Goal: Check status: Check status

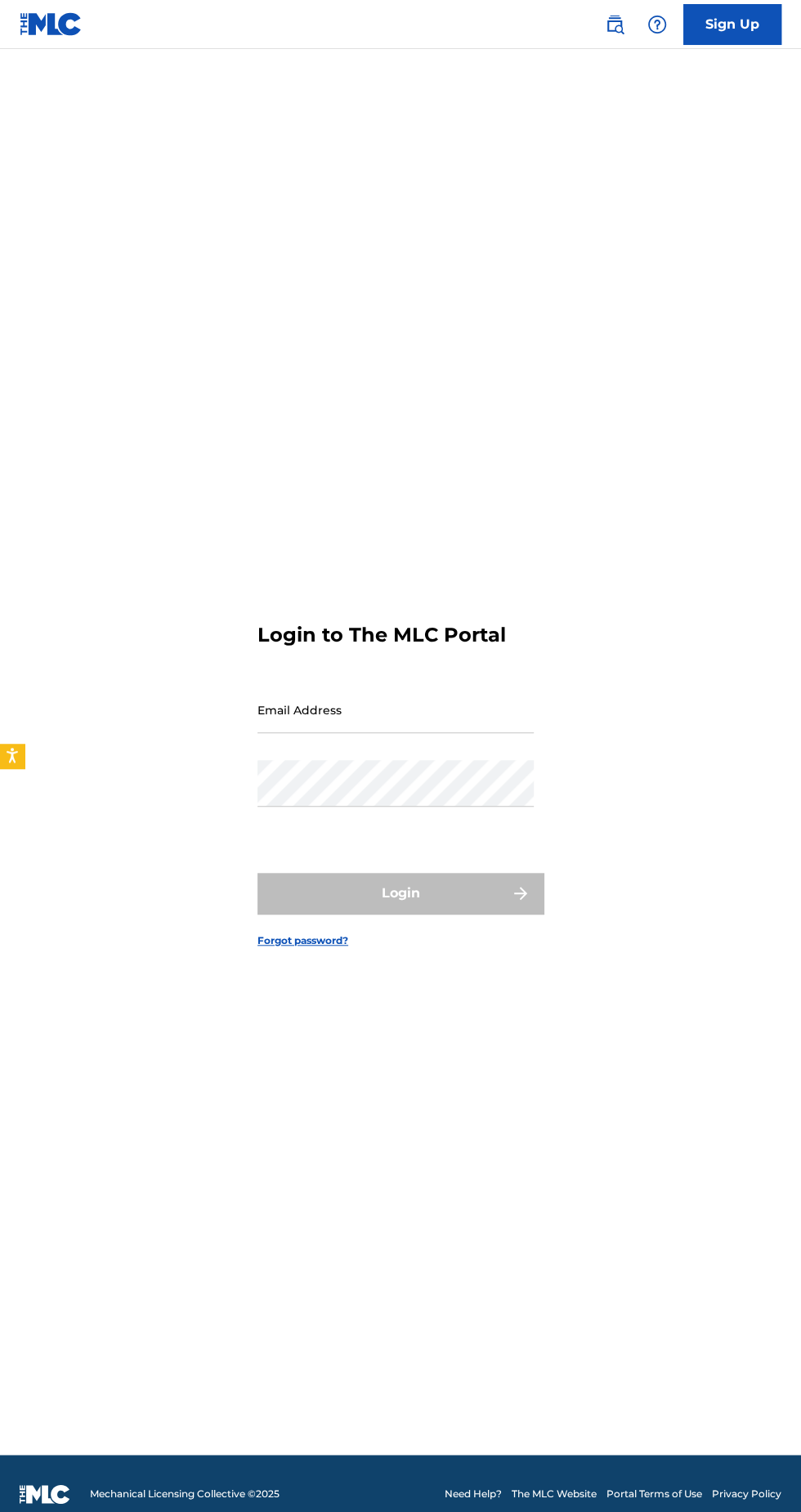
click at [329, 733] on input "Email Address" at bounding box center [396, 710] width 276 height 47
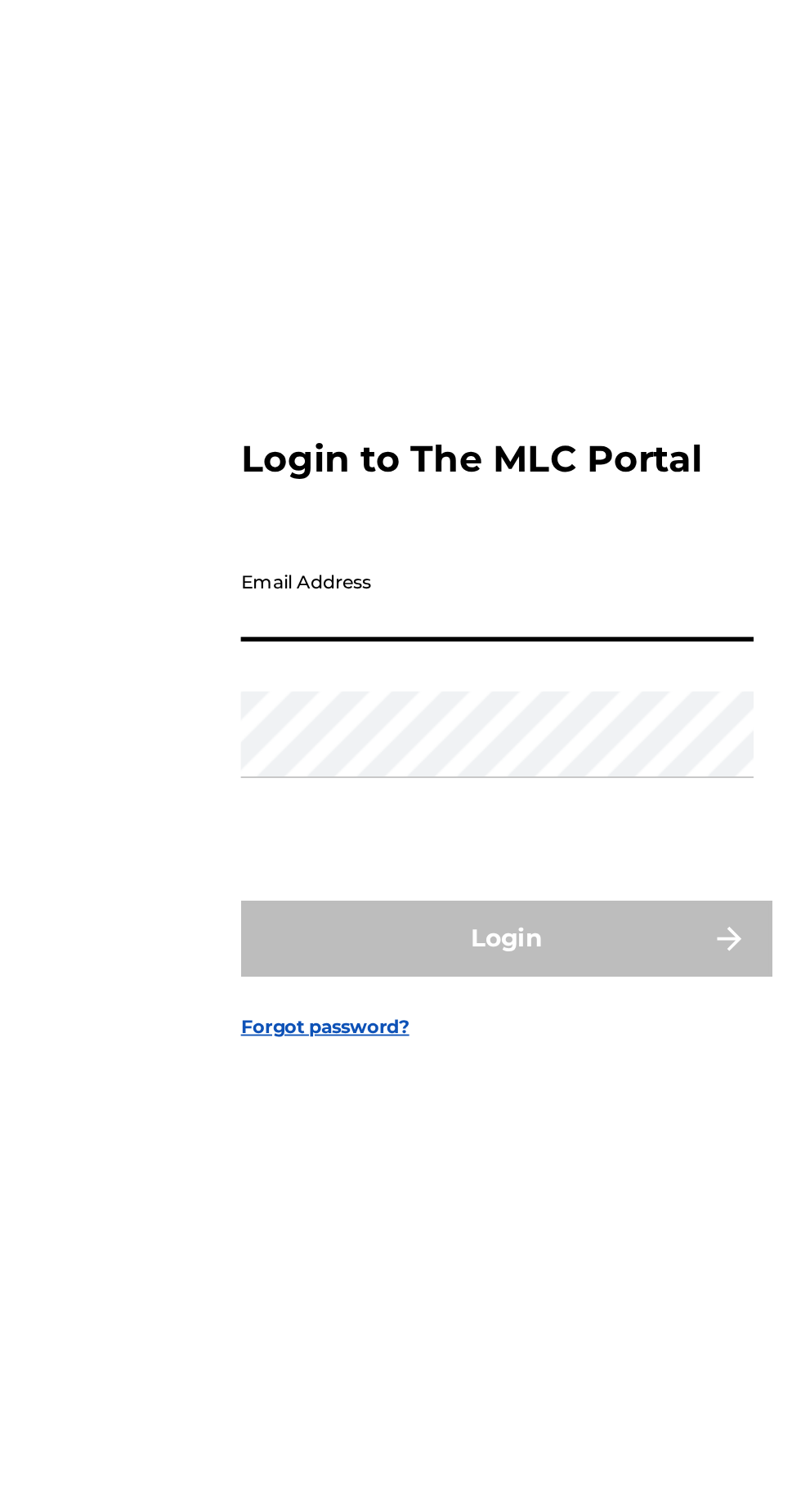
click at [321, 733] on input "Email Address" at bounding box center [396, 710] width 276 height 47
type input "[PERSON_NAME][EMAIL_ADDRESS][PERSON_NAME][DOMAIN_NAME]"
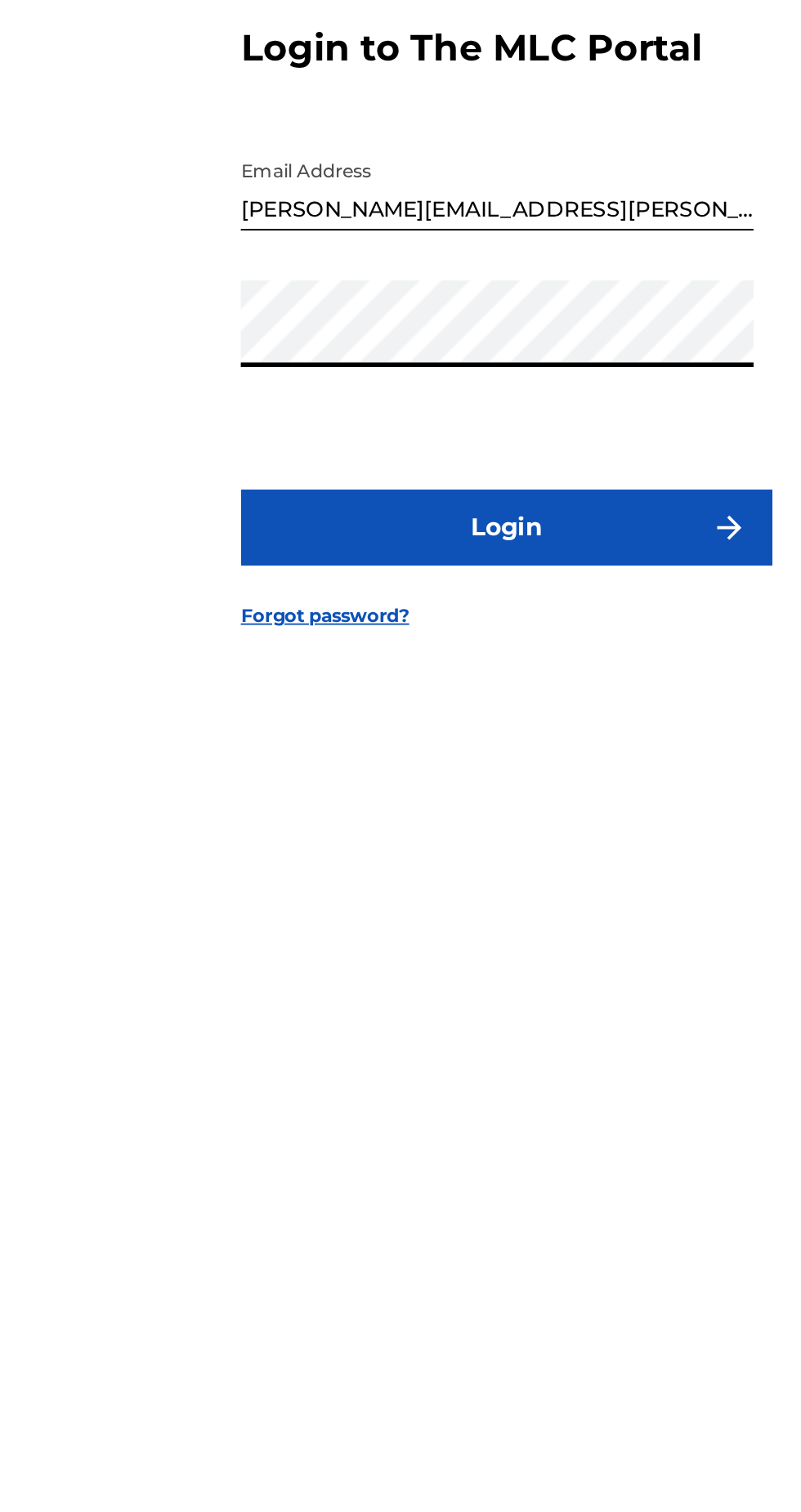
click at [442, 914] on button "Login" at bounding box center [401, 893] width 286 height 41
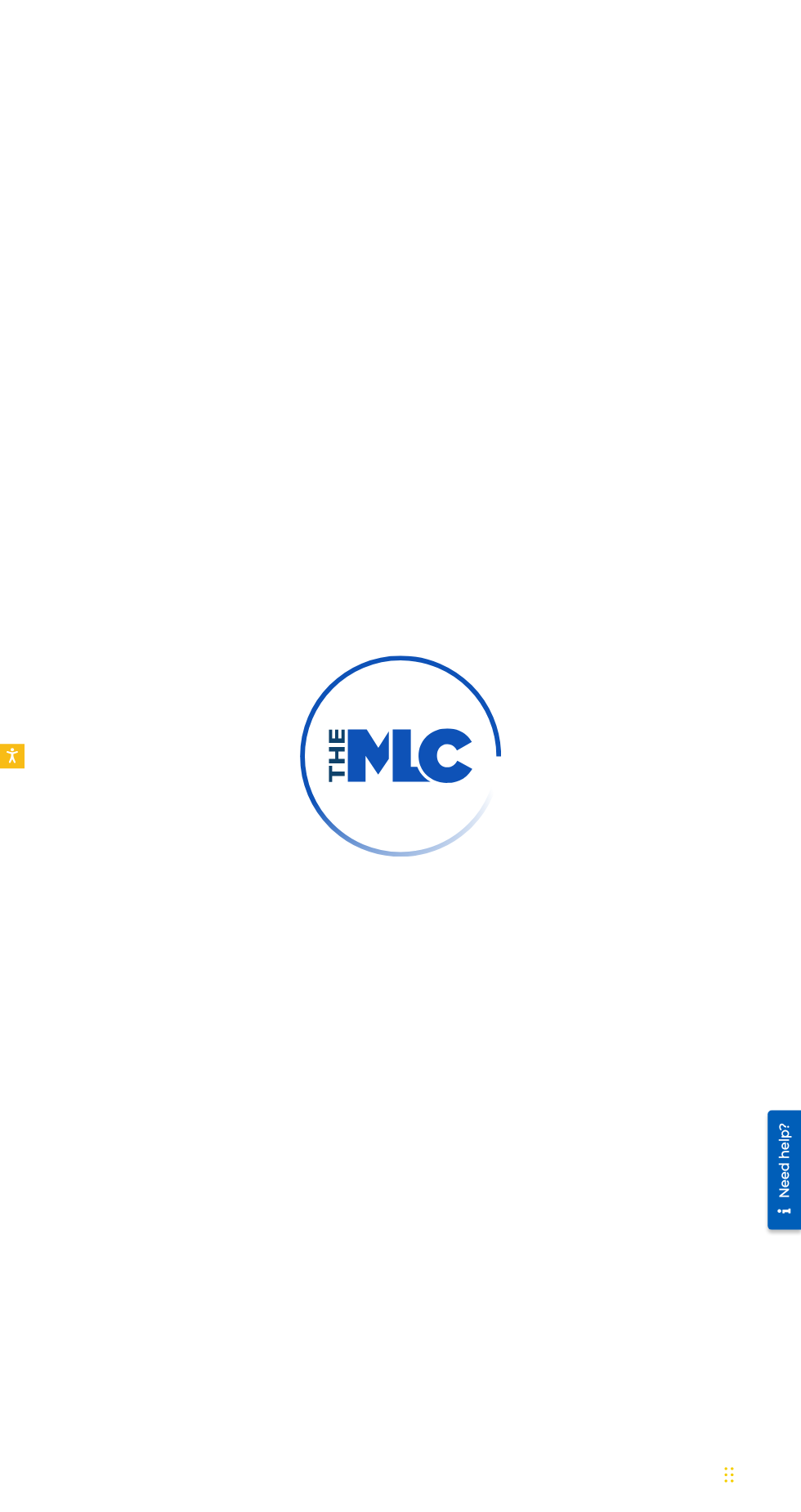
scroll to position [116, 0]
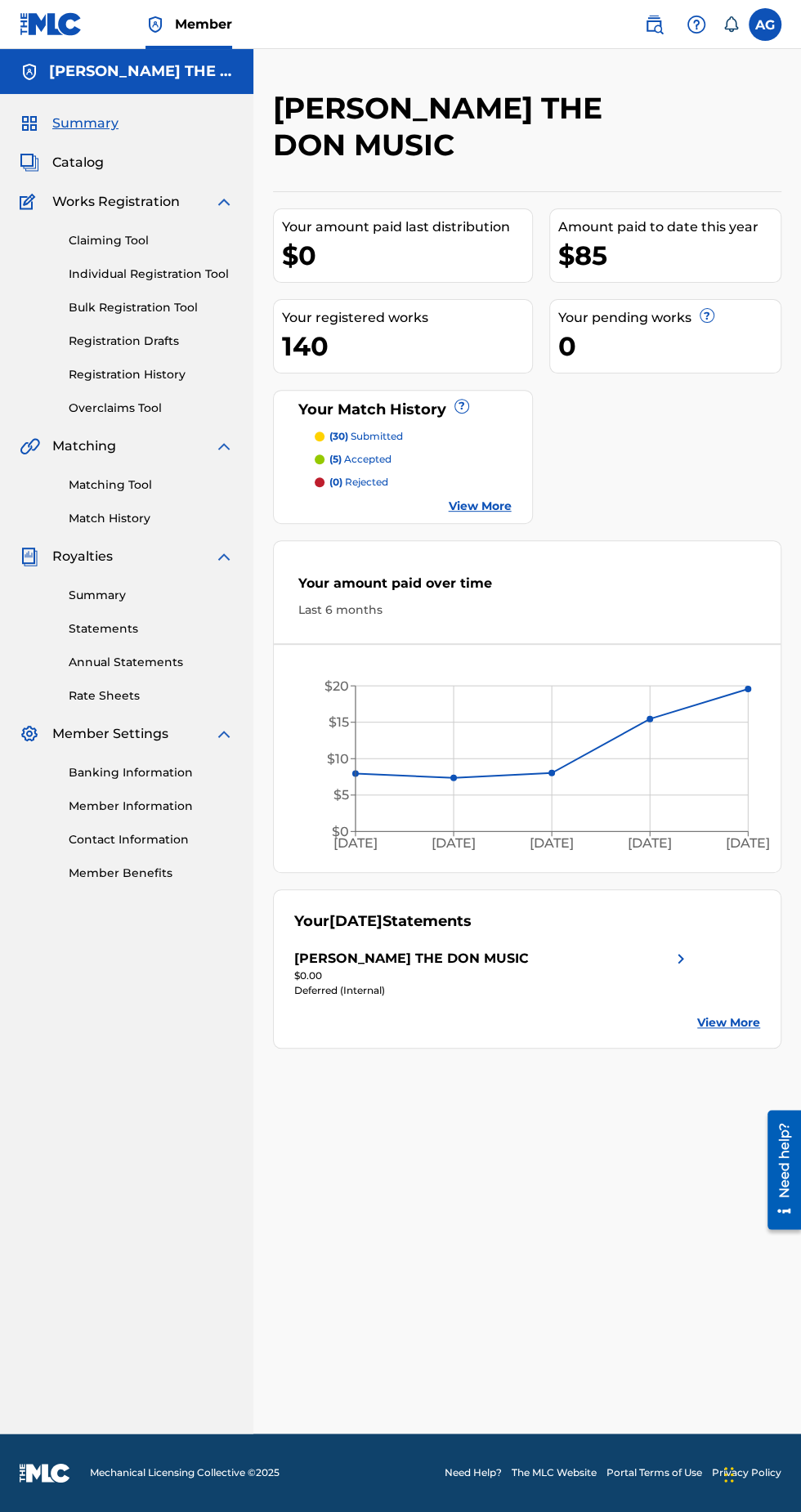
click at [661, 949] on div "[PERSON_NAME] THE DON MUSIC" at bounding box center [492, 958] width 397 height 20
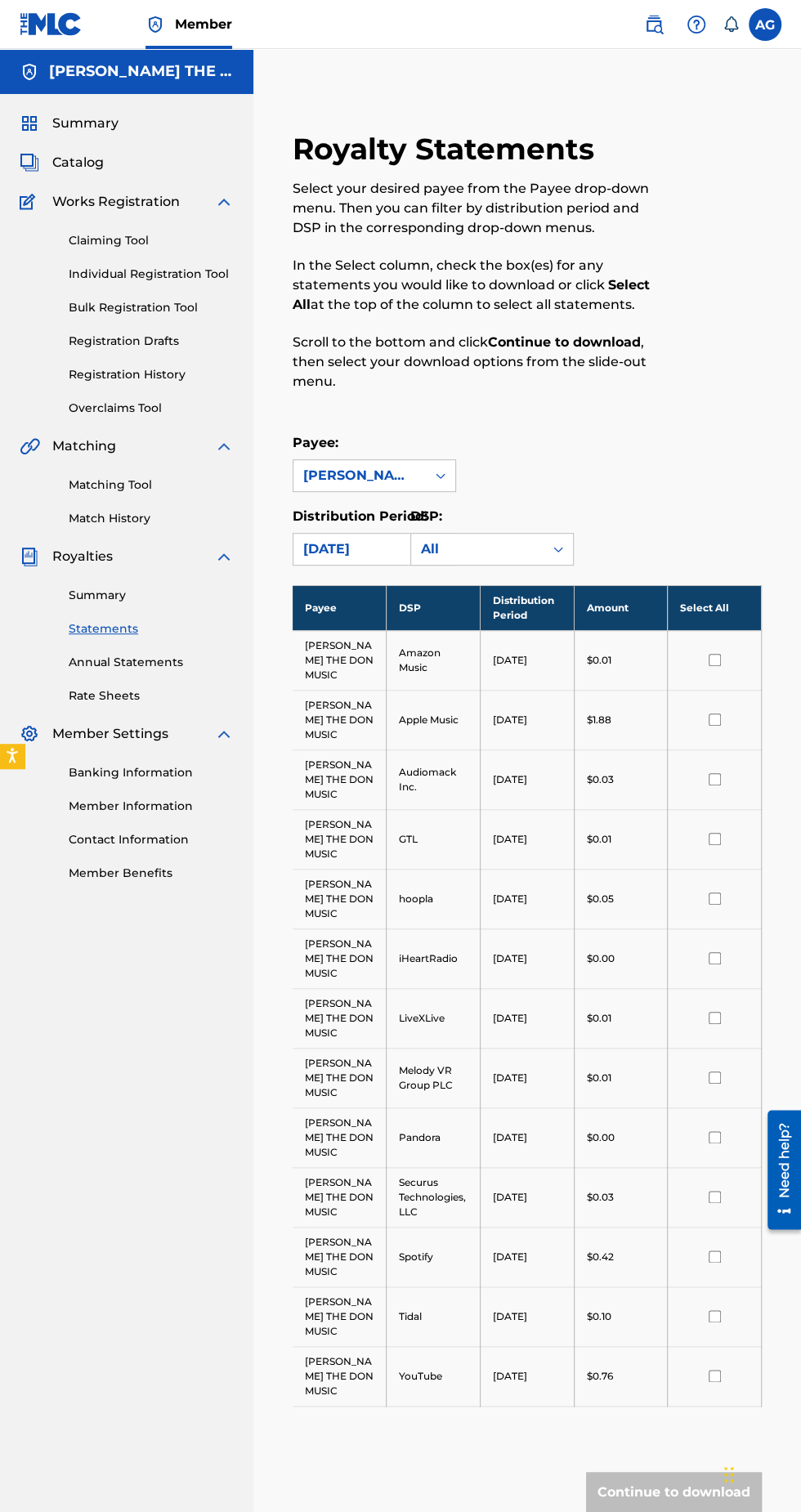
click at [124, 634] on link "Statements" at bounding box center [151, 629] width 165 height 17
click at [113, 600] on link "Summary" at bounding box center [151, 595] width 165 height 17
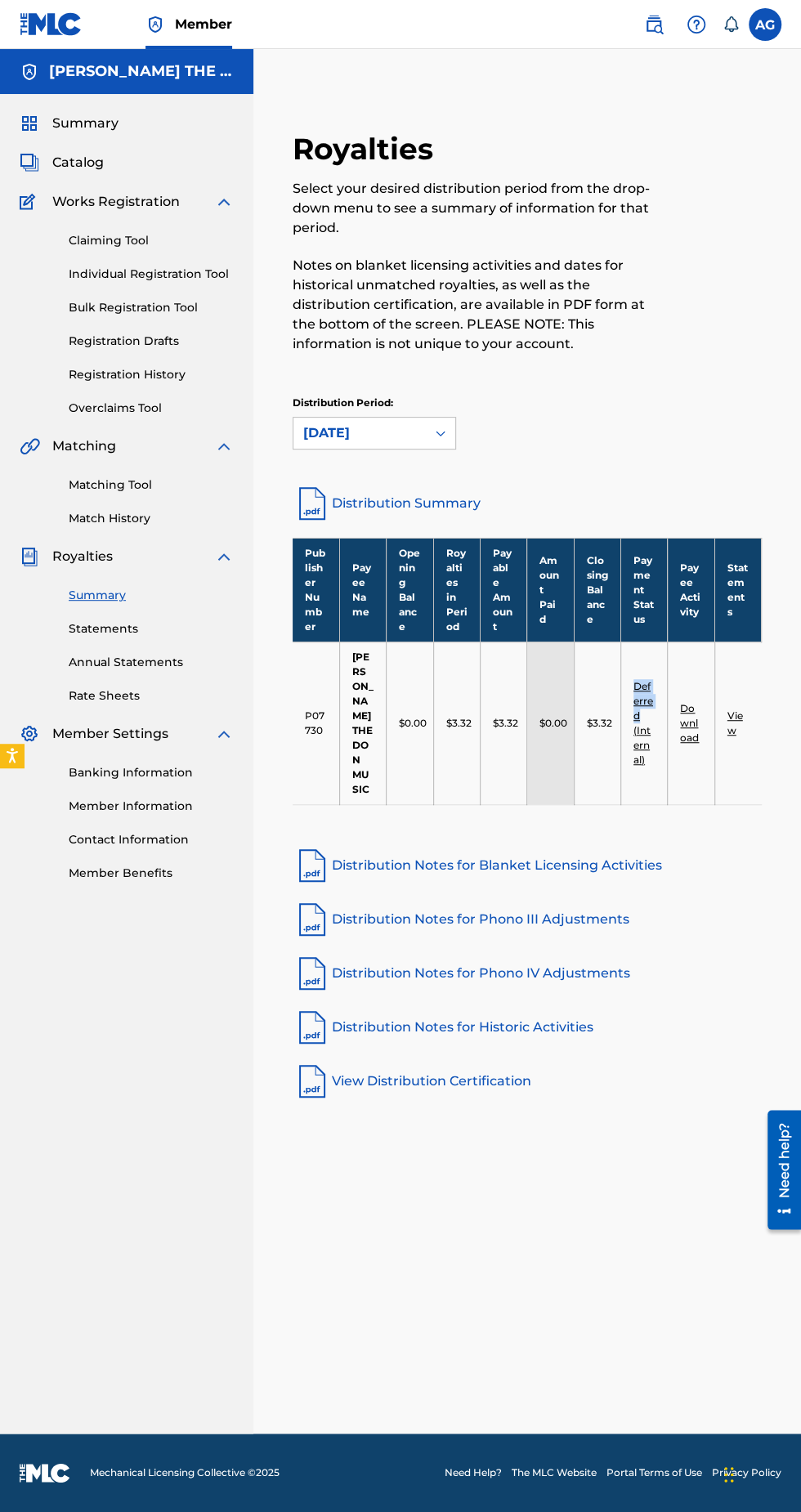
click at [673, 410] on div "Distribution Period: August 2025" at bounding box center [527, 423] width 469 height 54
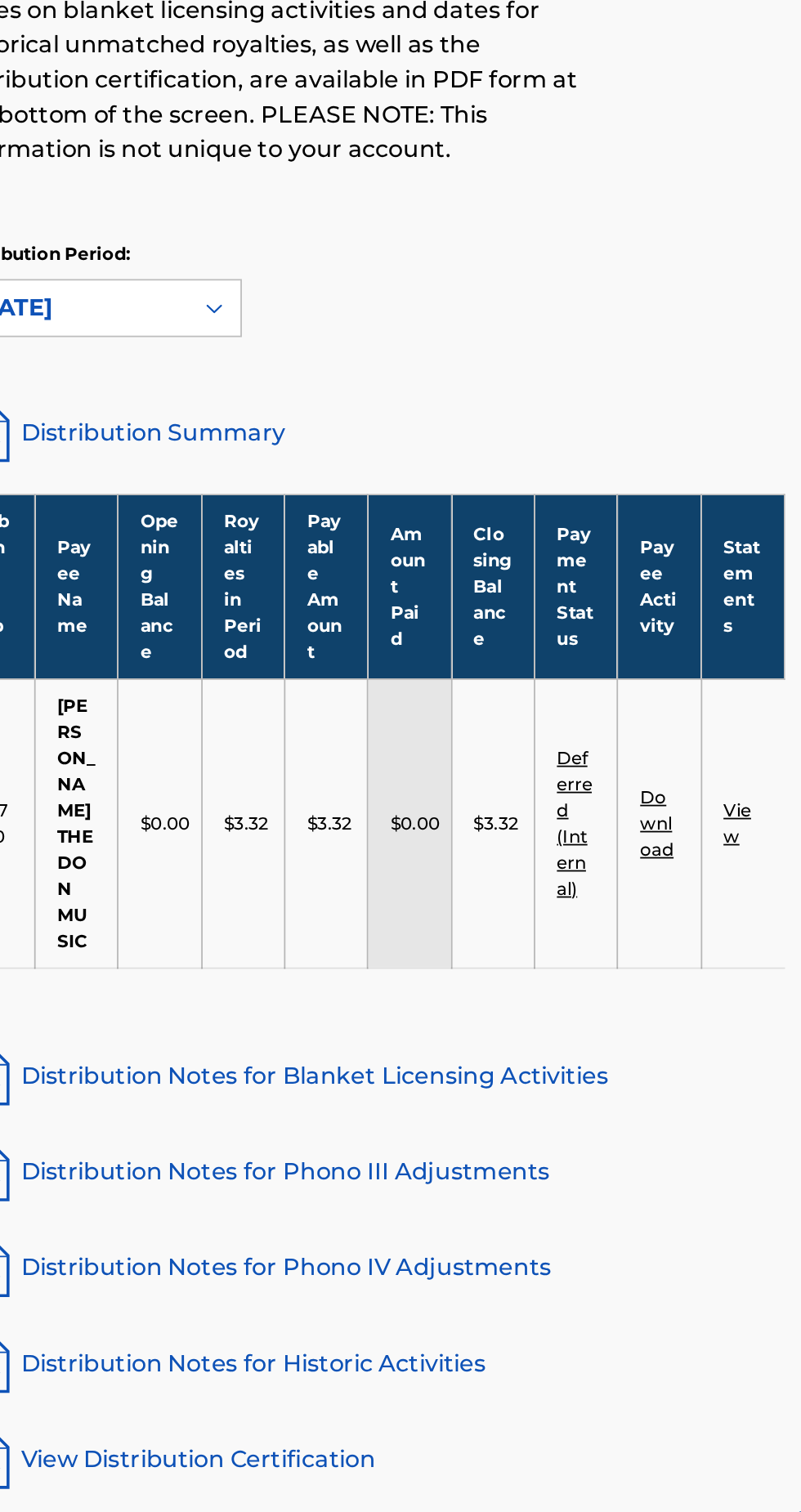
click at [636, 692] on link "Deferred (Internal)" at bounding box center [643, 722] width 20 height 86
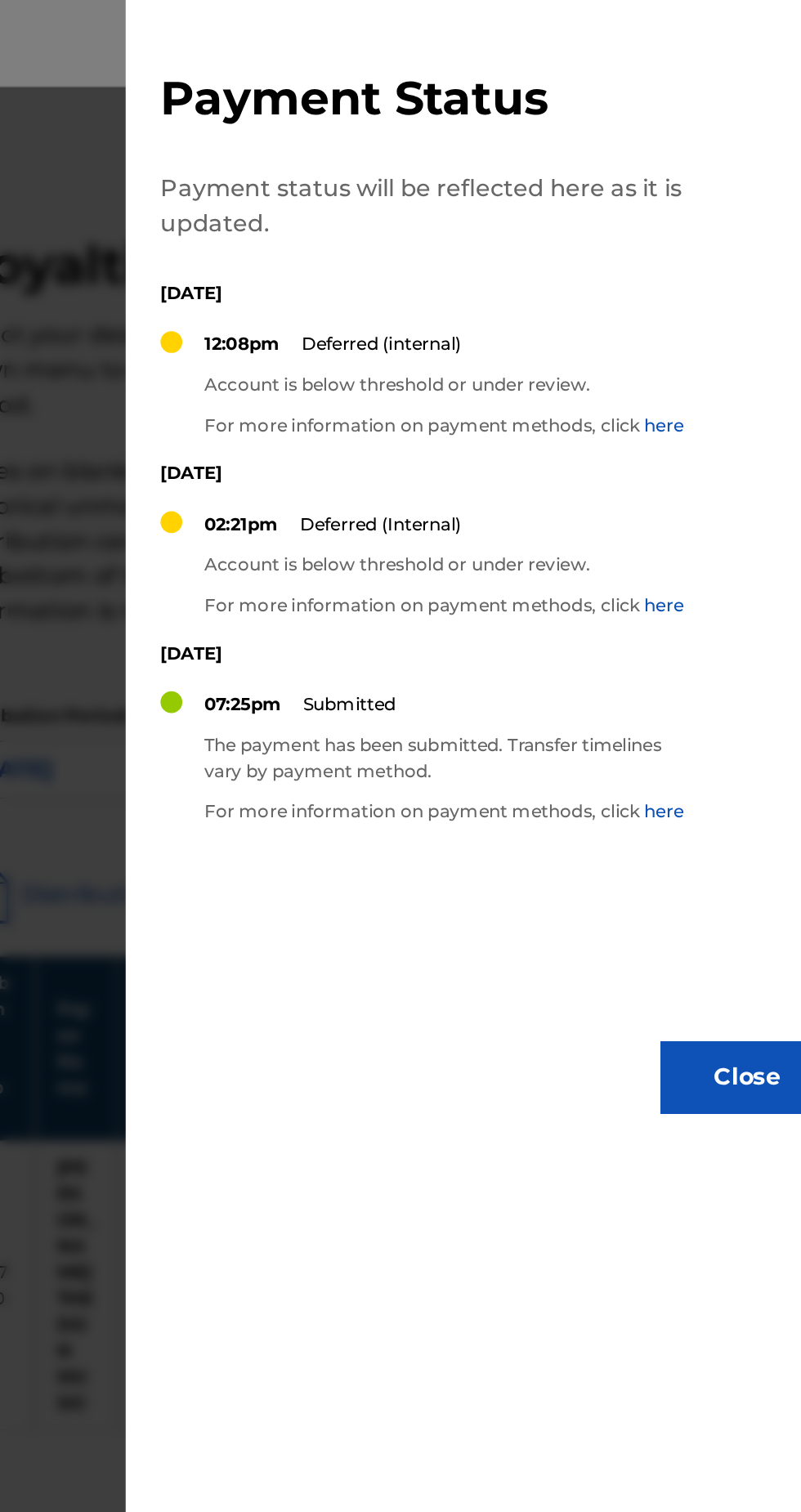
click at [371, 628] on div at bounding box center [400, 805] width 801 height 1512
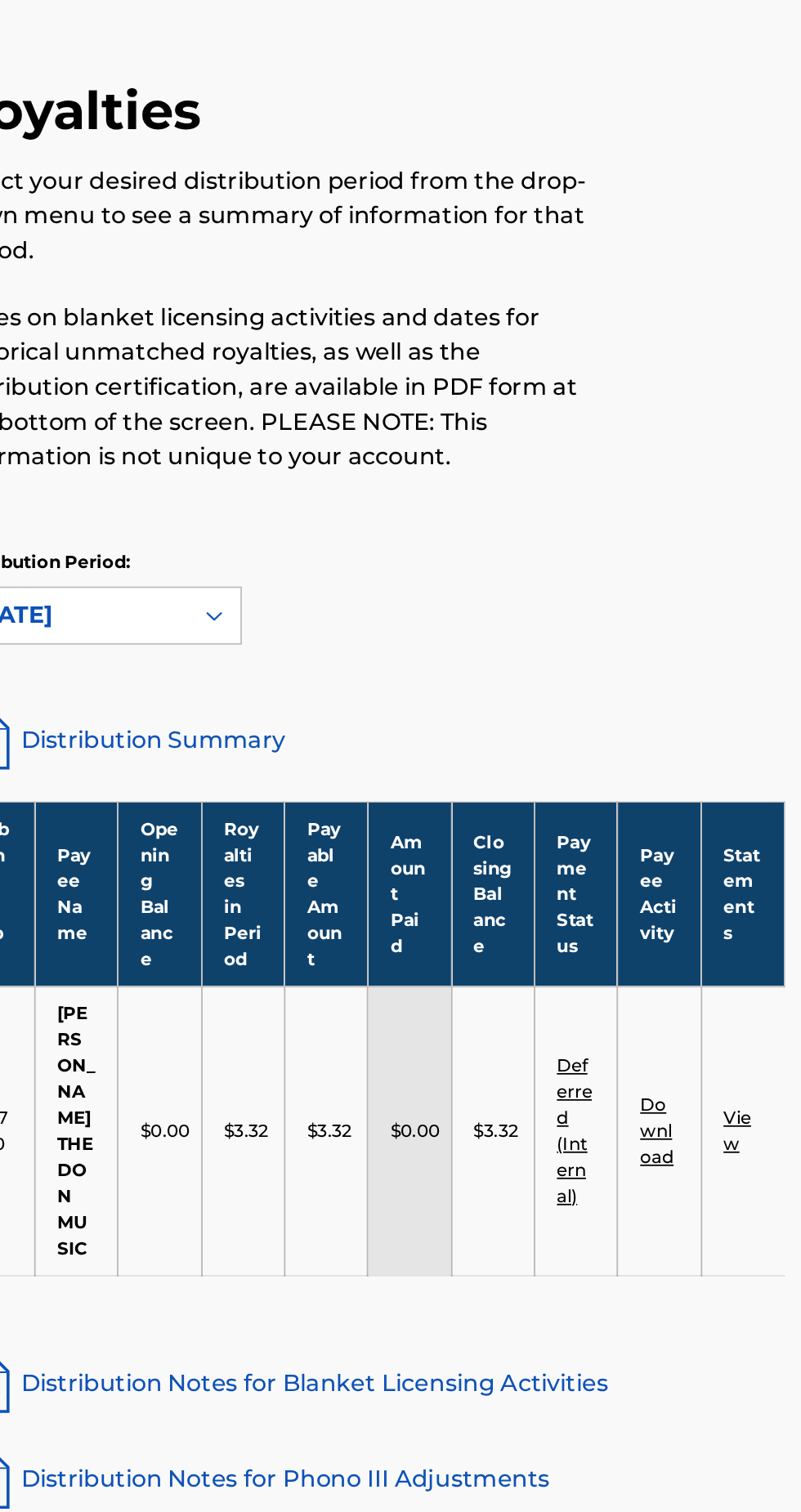
click at [694, 713] on link "Download" at bounding box center [689, 723] width 19 height 42
